Goal: Share content: Share content

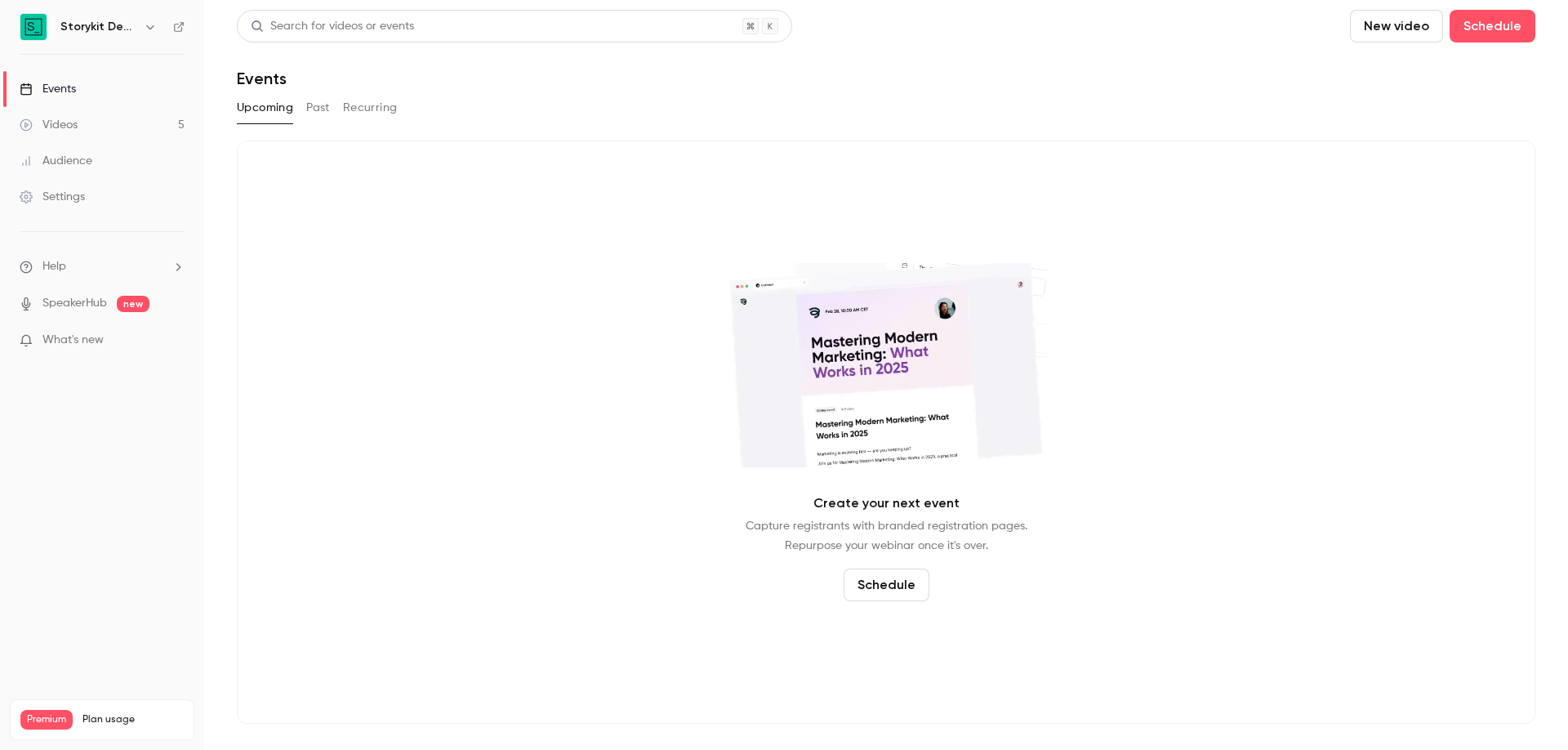
click at [321, 106] on button "Past" at bounding box center [318, 108] width 24 height 26
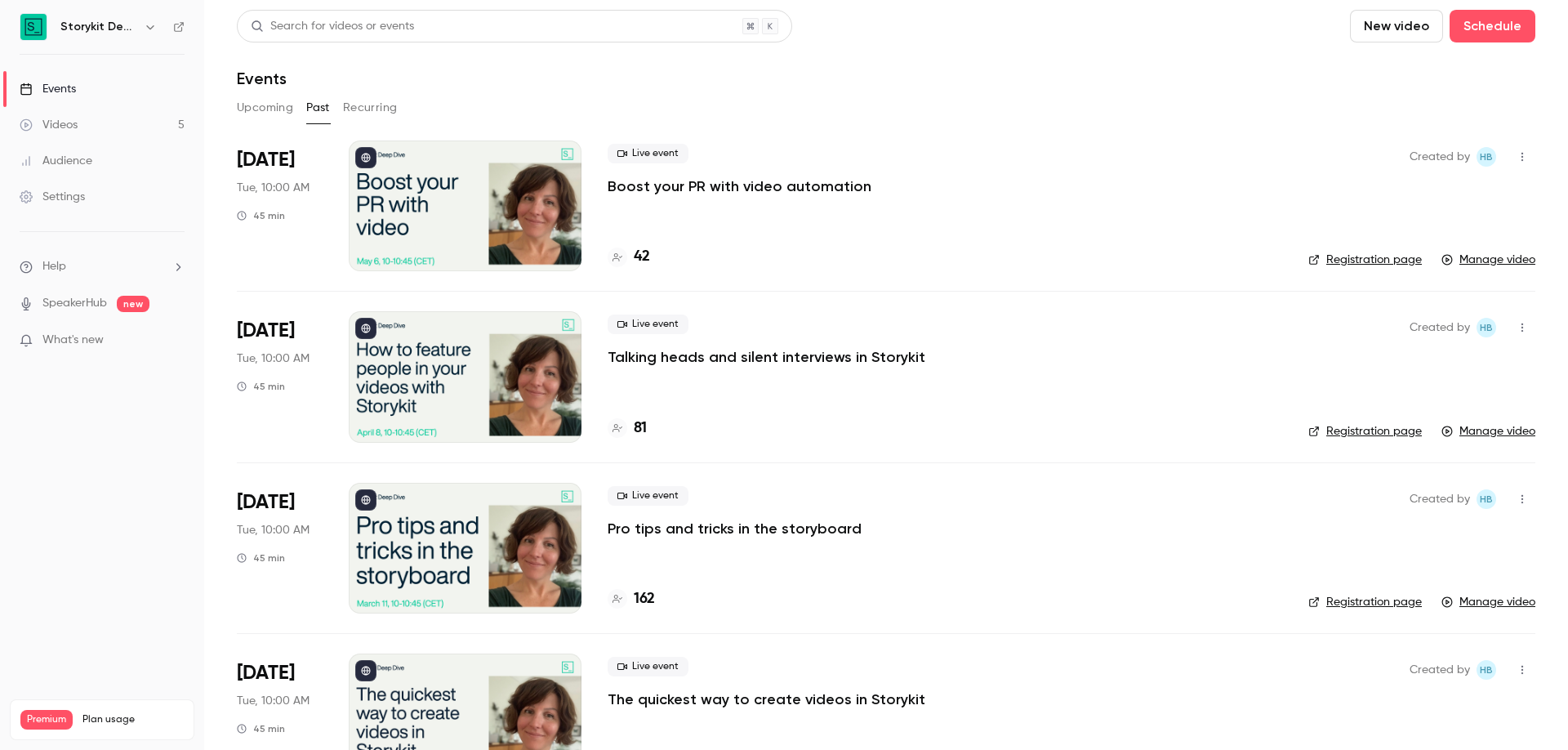
click at [149, 28] on icon "button" at bounding box center [149, 27] width 7 height 4
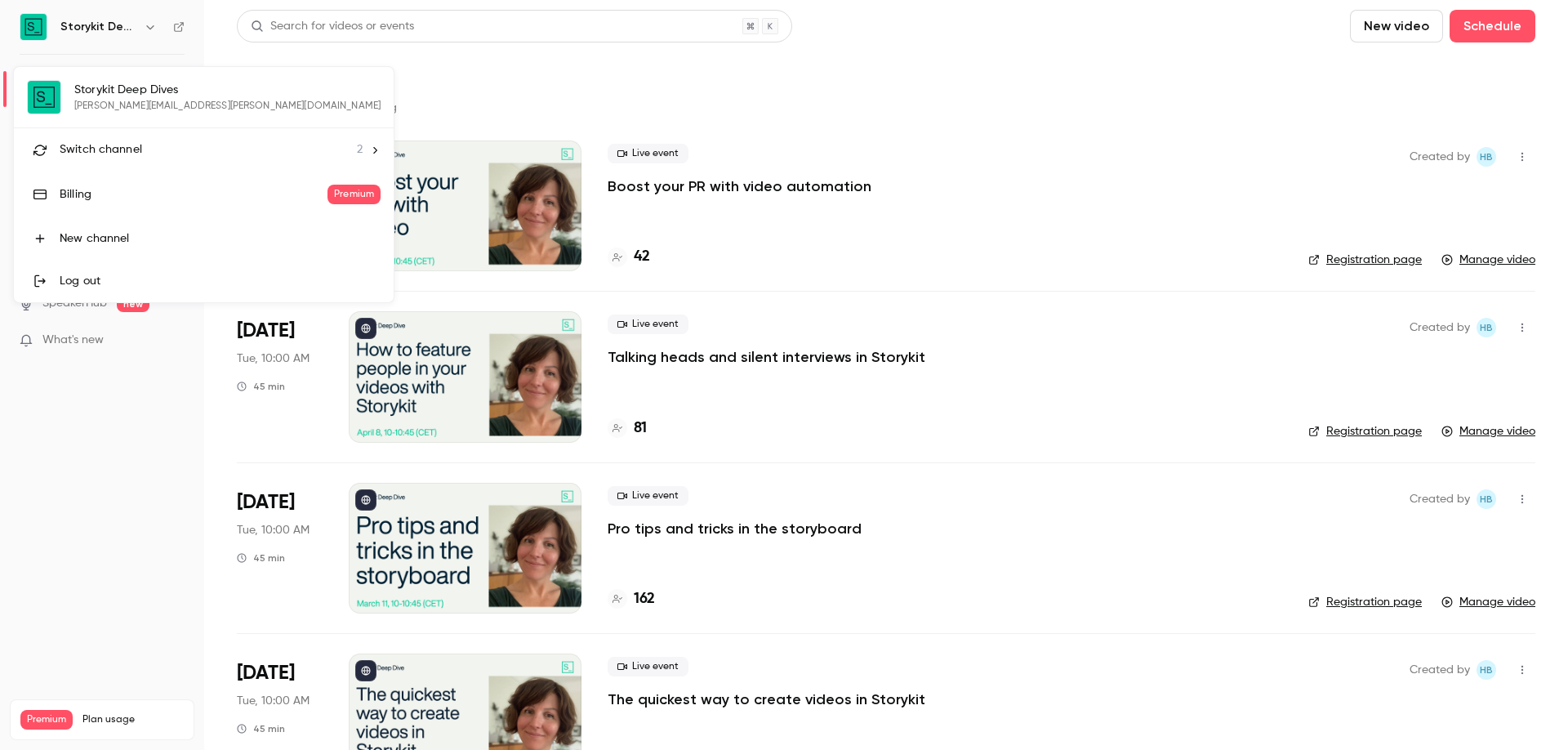
click at [197, 142] on div "Switch channel 2" at bounding box center [211, 149] width 303 height 17
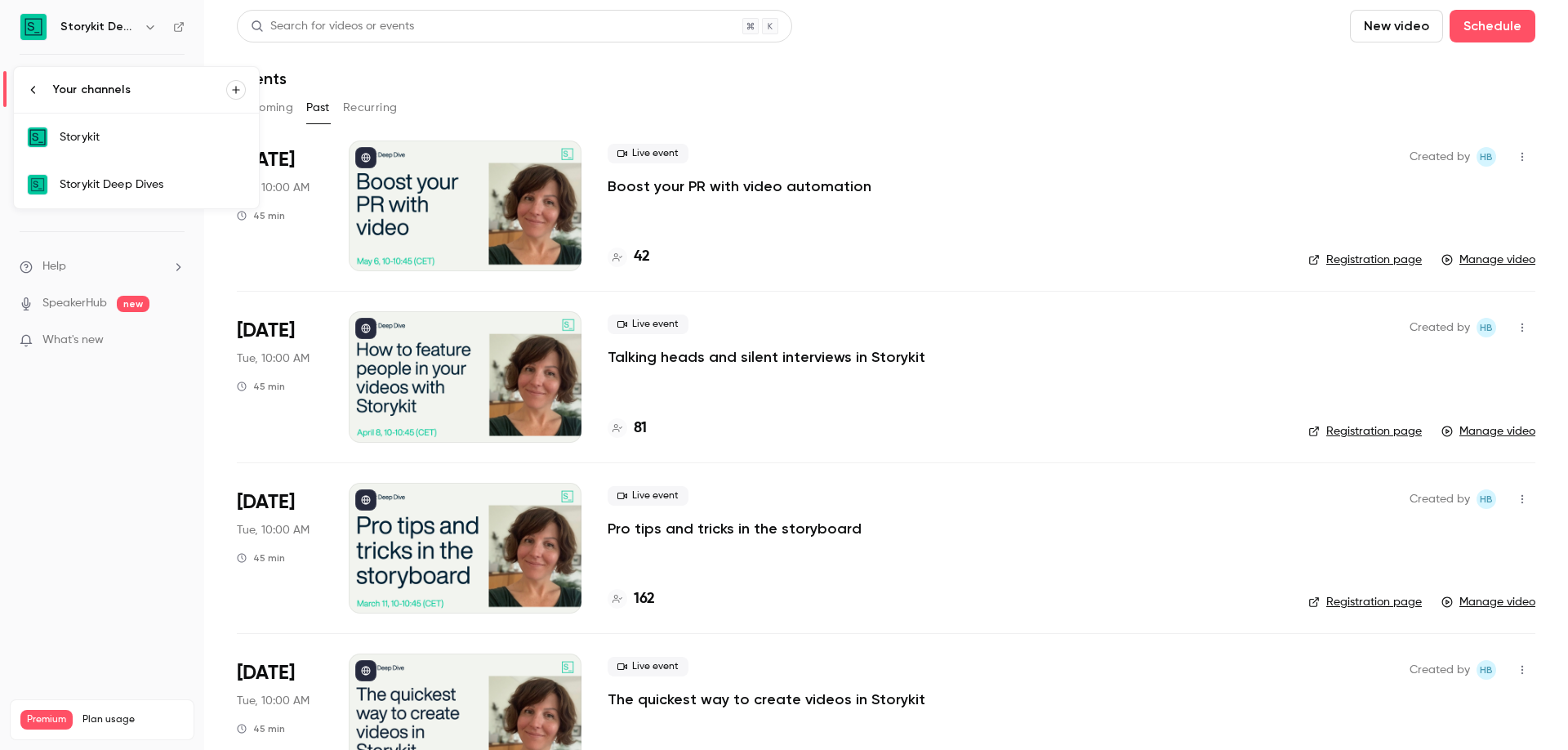
click at [198, 142] on div "Storykit" at bounding box center [153, 137] width 186 height 16
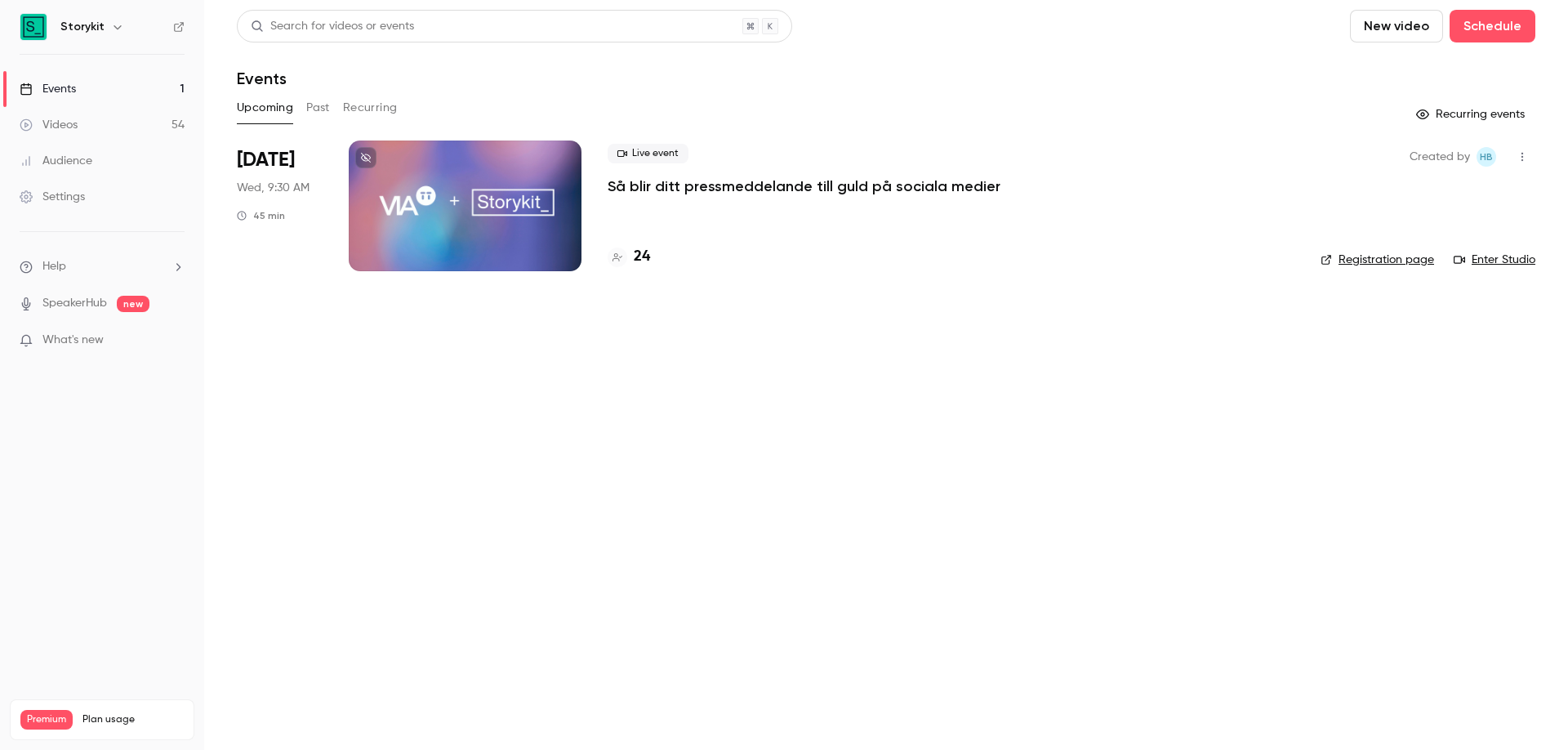
click at [311, 106] on button "Past" at bounding box center [318, 108] width 24 height 26
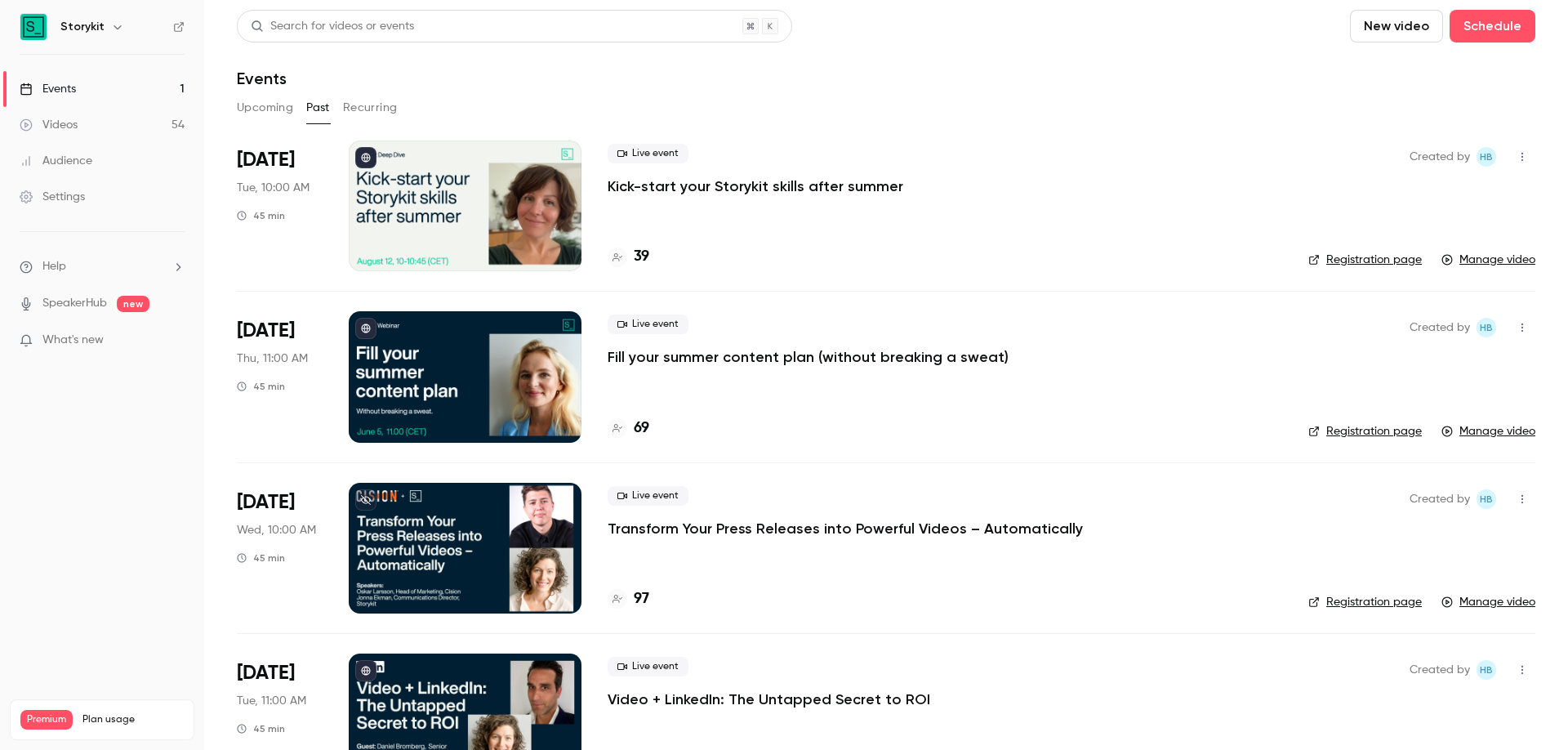
click at [472, 197] on div at bounding box center [465, 206] width 233 height 131
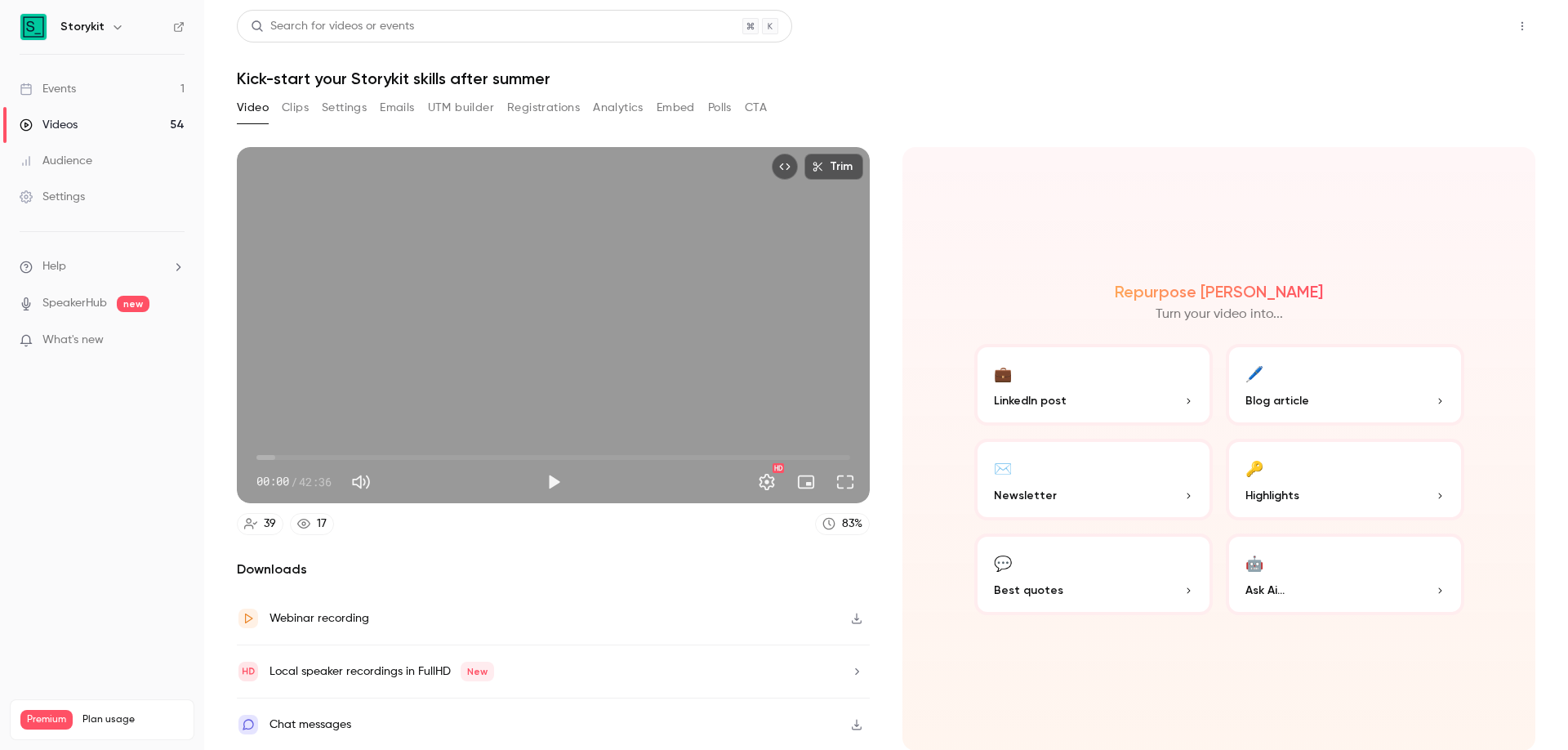
click at [1459, 29] on button "Share" at bounding box center [1464, 26] width 65 height 33
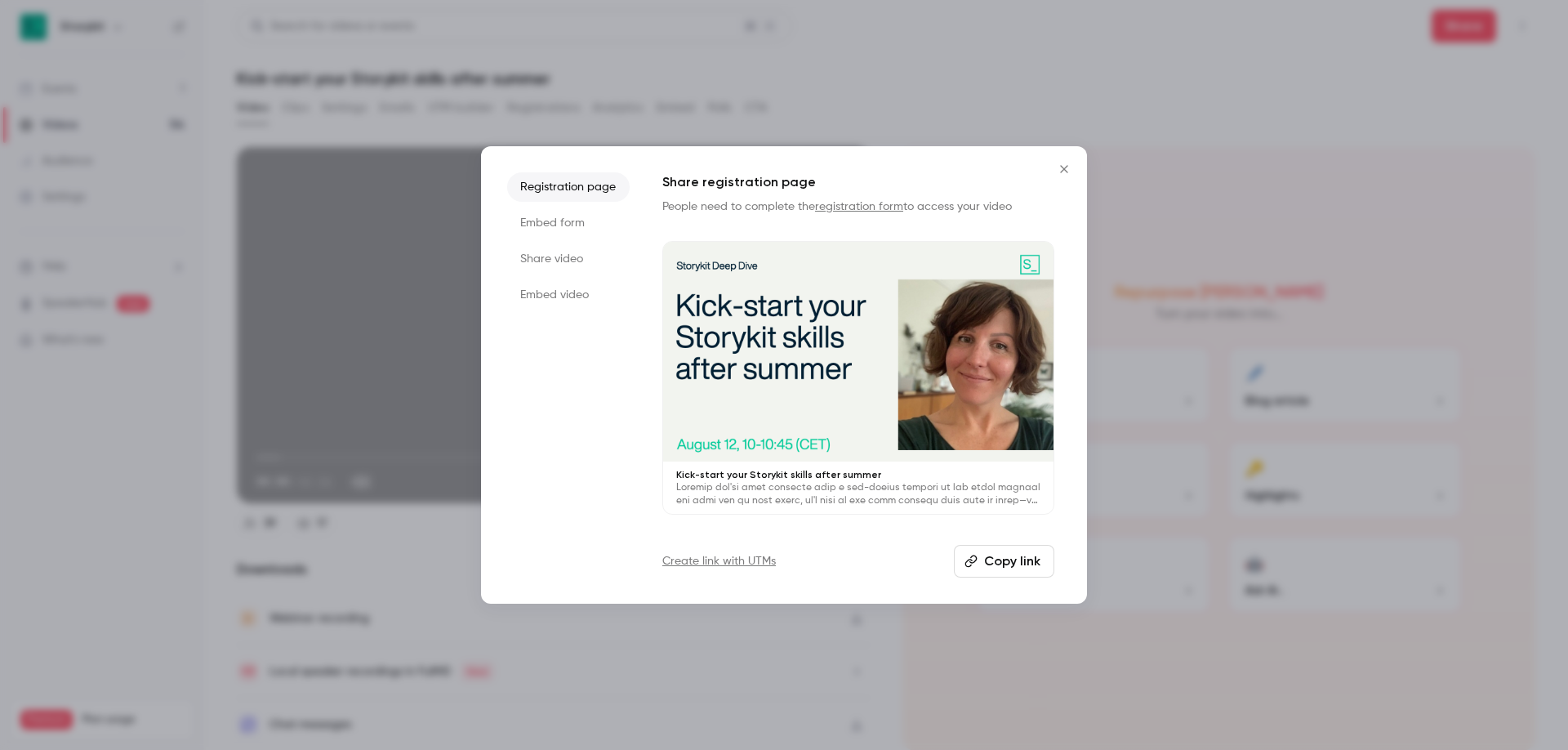
click at [1019, 570] on button "Copy link" at bounding box center [1003, 561] width 101 height 33
drag, startPoint x: 676, startPoint y: 290, endPoint x: 866, endPoint y: 370, distance: 206.2
click at [793, 470] on p "Kick-start your Storykit skills after summer" at bounding box center [858, 474] width 364 height 13
